Goal: Check status: Check status

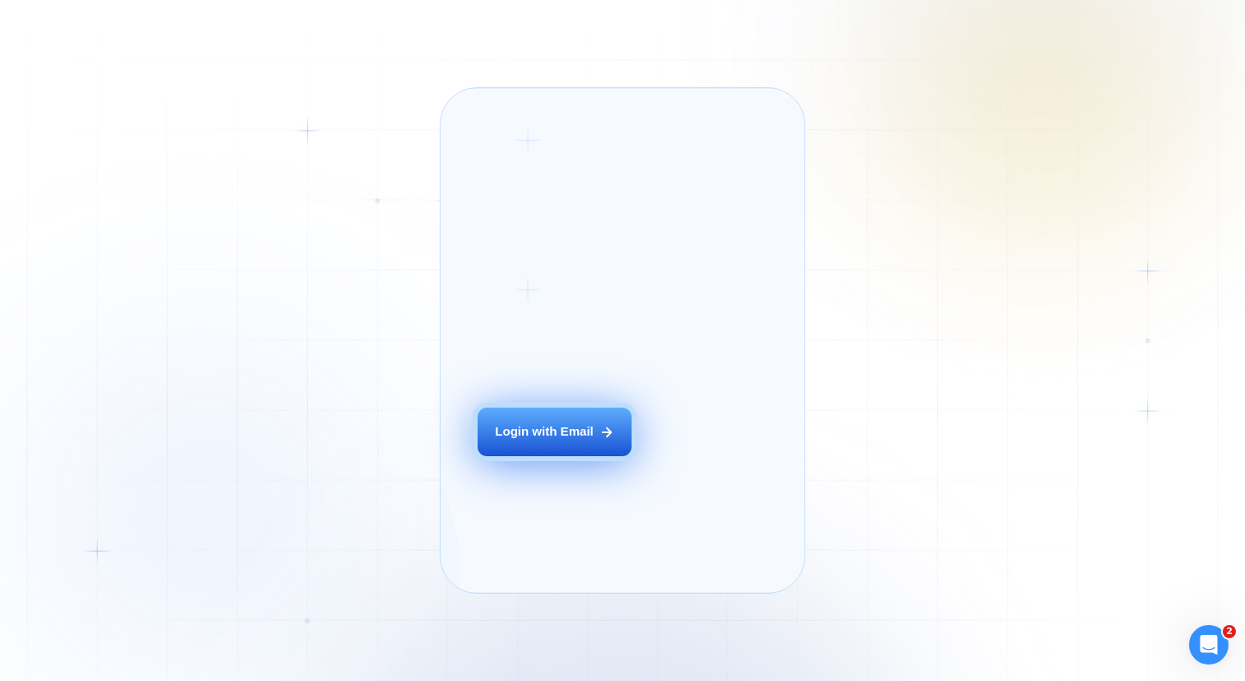
click at [533, 440] on div "Login with Email" at bounding box center [544, 431] width 99 height 17
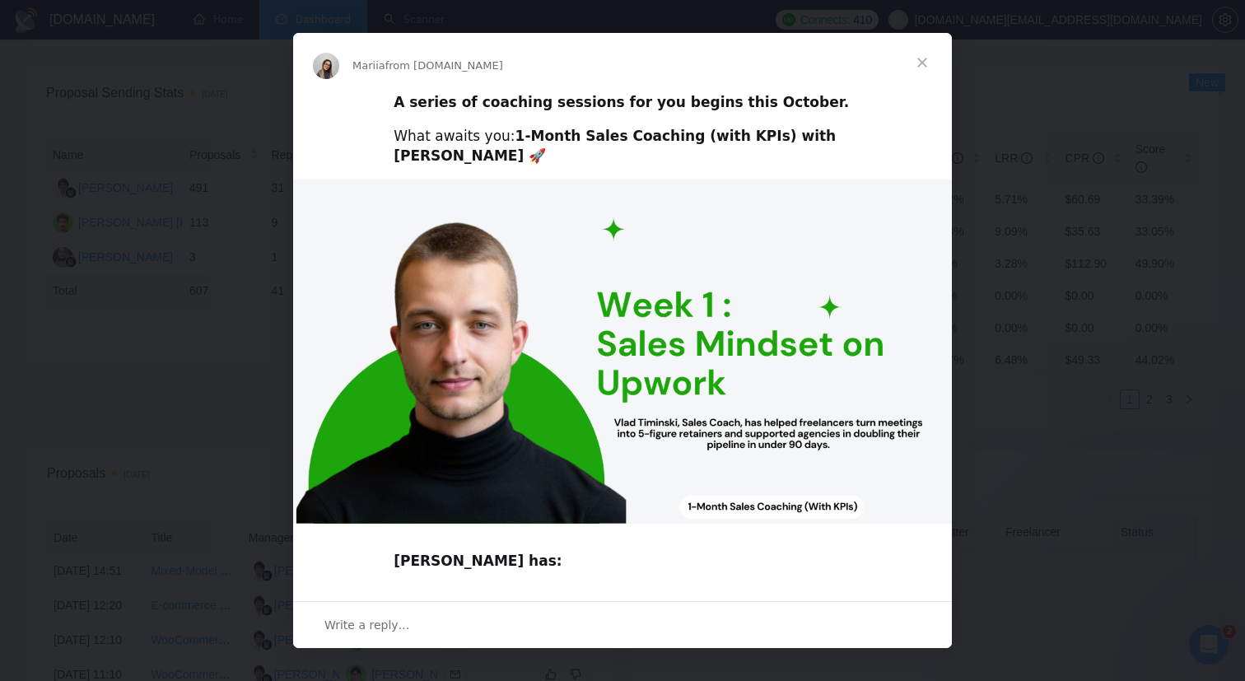
click at [119, 226] on div "Intercom messenger" at bounding box center [622, 340] width 1245 height 681
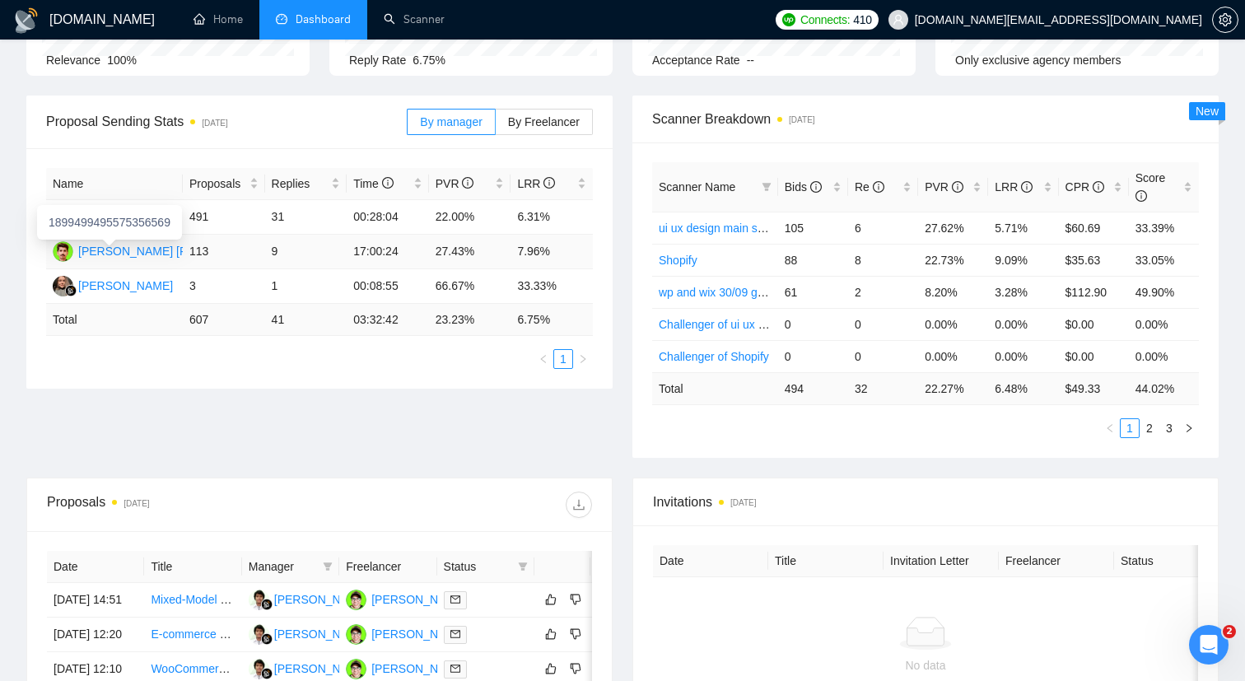
scroll to position [193, 0]
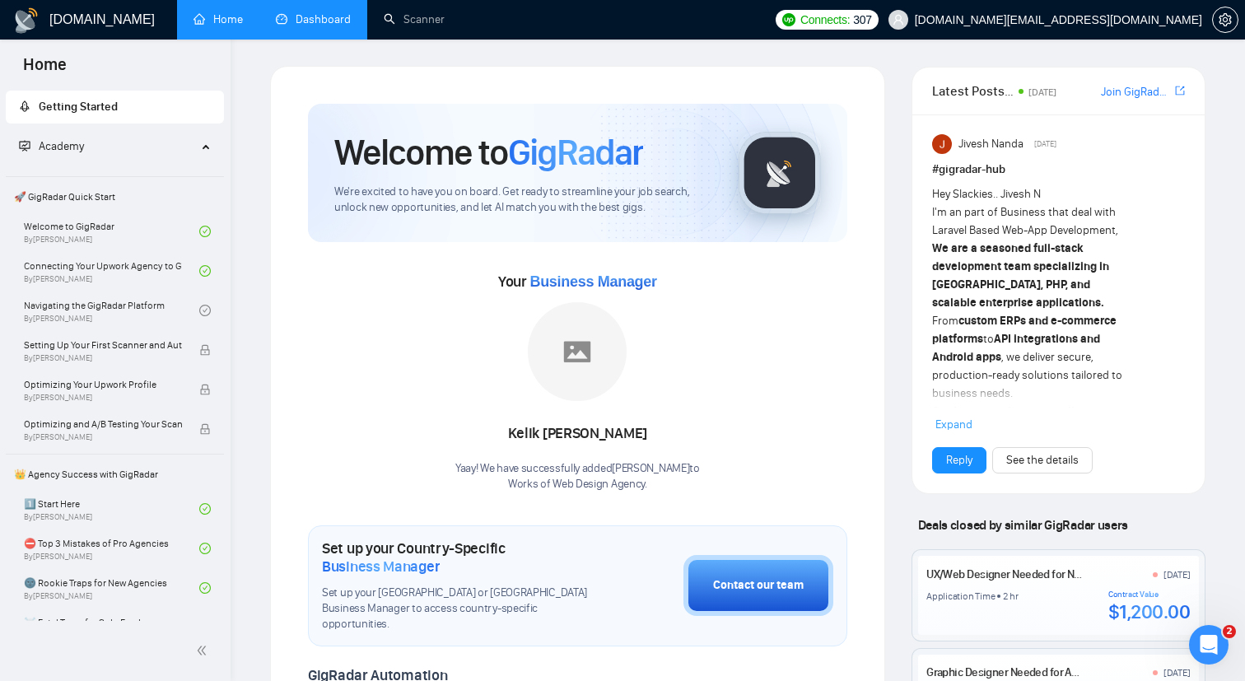
click at [310, 25] on link "Dashboard" at bounding box center [313, 19] width 75 height 14
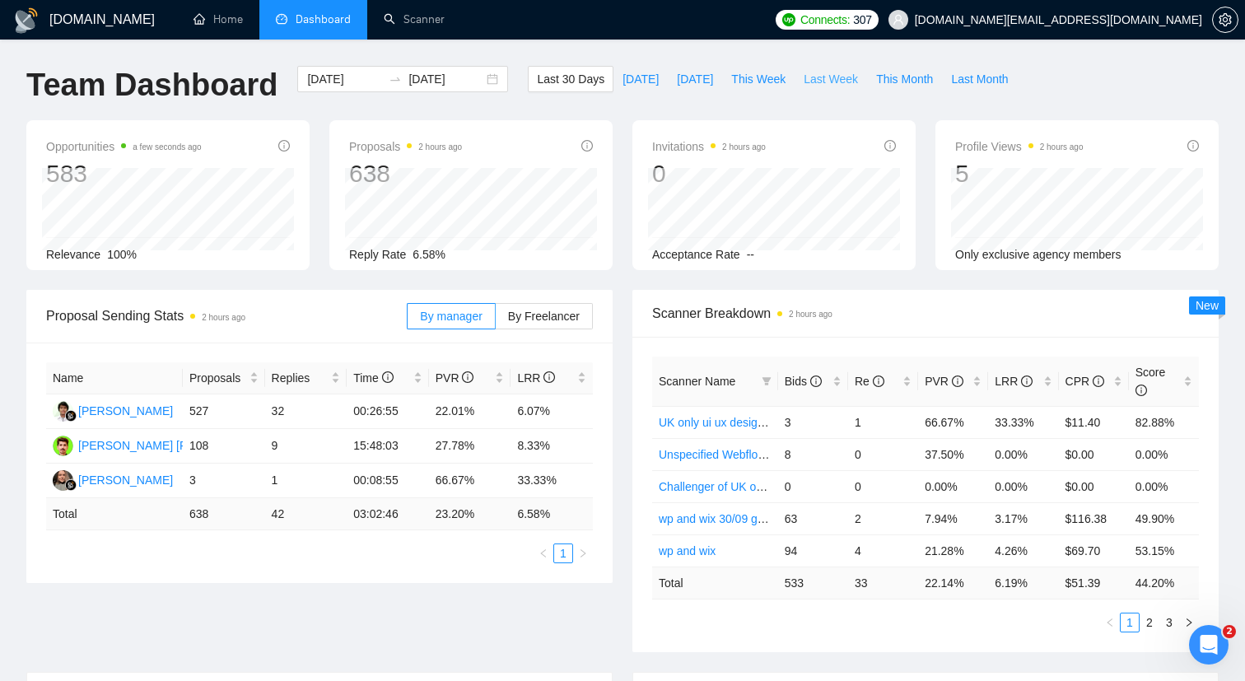
click at [820, 83] on span "Last Week" at bounding box center [830, 79] width 54 height 18
type input "2025-09-22"
type input "2025-09-28"
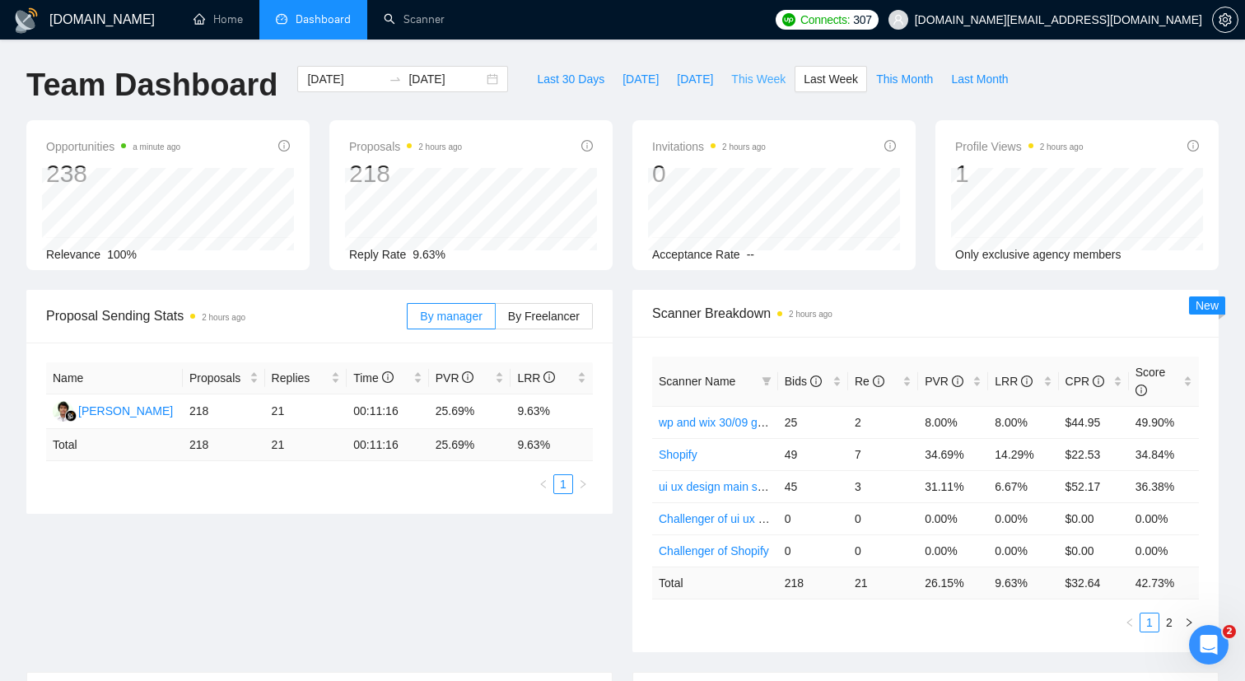
click at [777, 80] on span "This Week" at bounding box center [758, 79] width 54 height 18
type input "2025-09-29"
type input "2025-10-05"
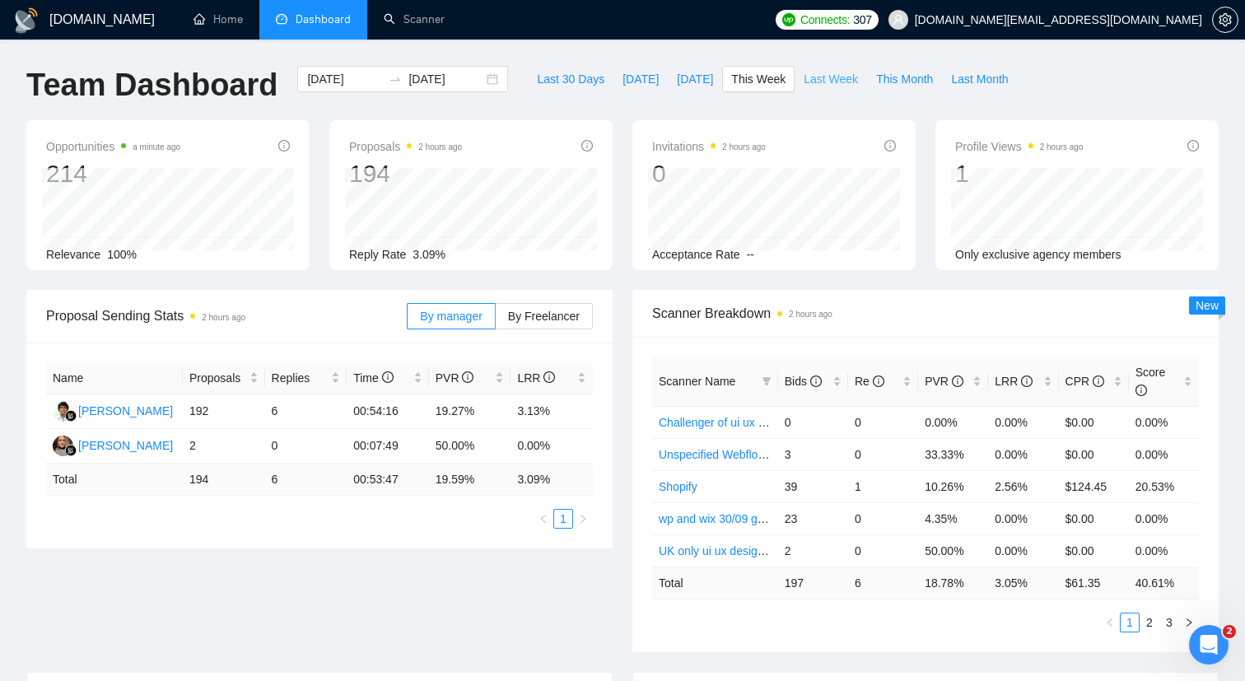
click at [826, 80] on span "Last Week" at bounding box center [830, 79] width 54 height 18
type input "2025-09-22"
type input "2025-09-28"
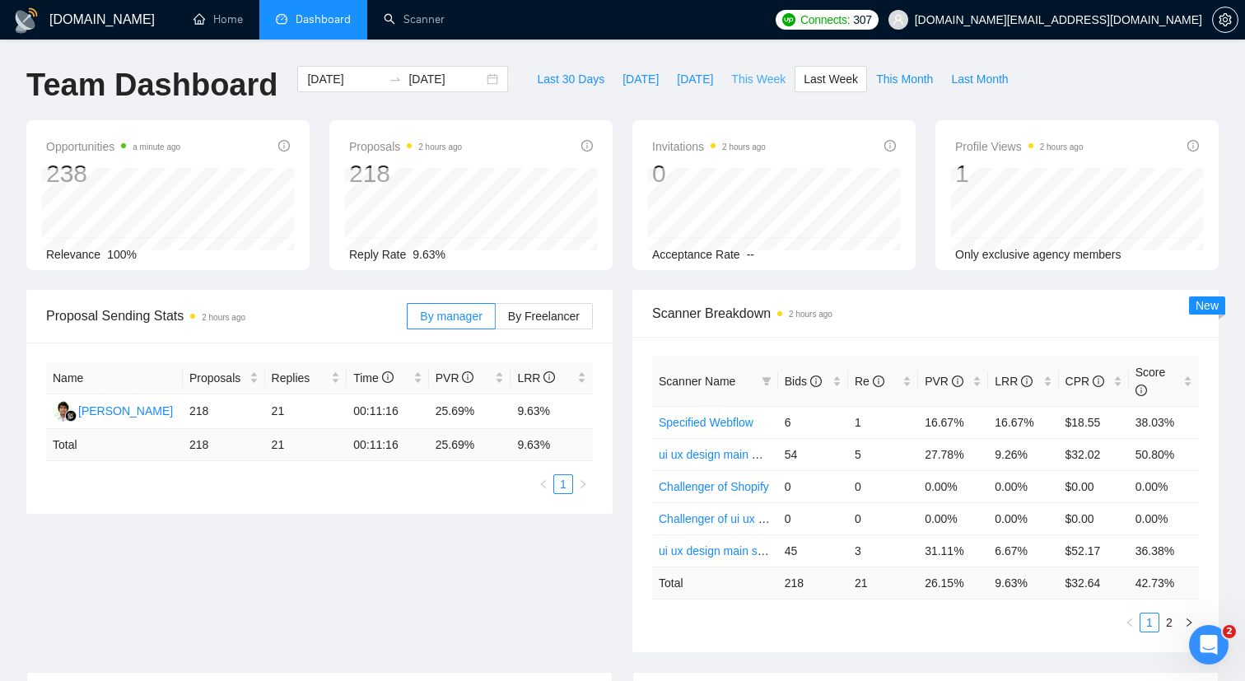
click at [773, 77] on span "This Week" at bounding box center [758, 79] width 54 height 18
type input "2025-09-29"
type input "2025-10-05"
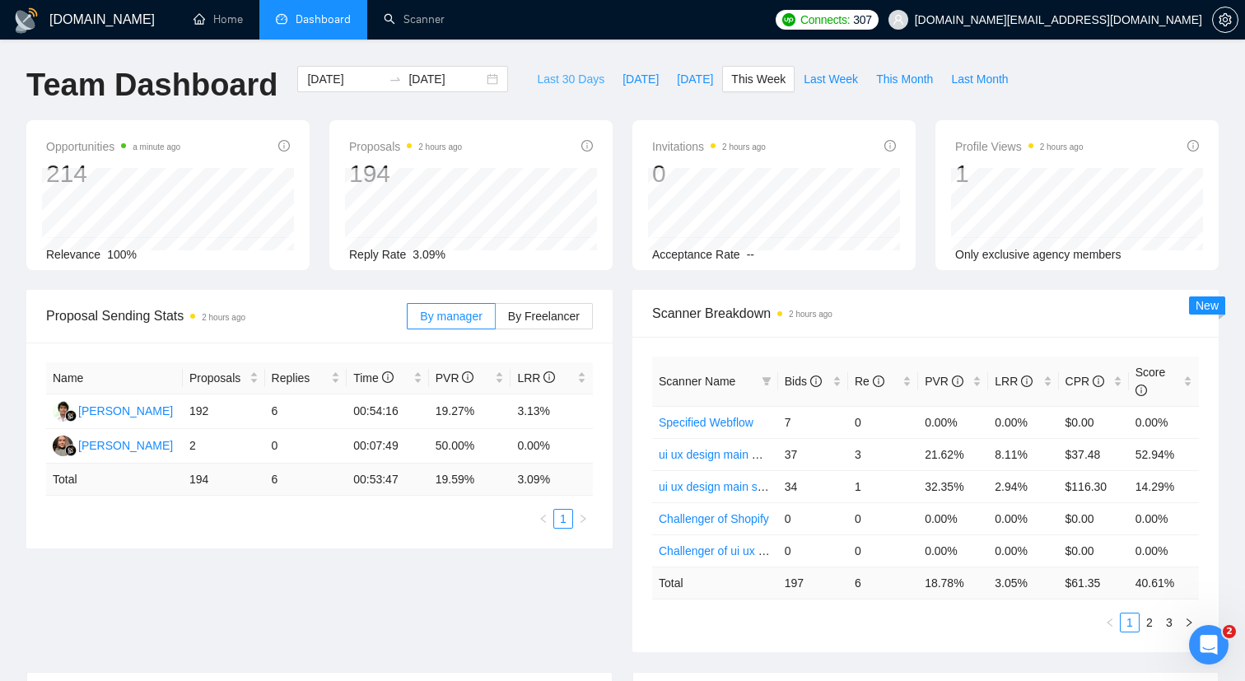
click at [560, 81] on span "Last 30 Days" at bounding box center [570, 79] width 67 height 18
type input "2025-09-05"
